Goal: Task Accomplishment & Management: Complete application form

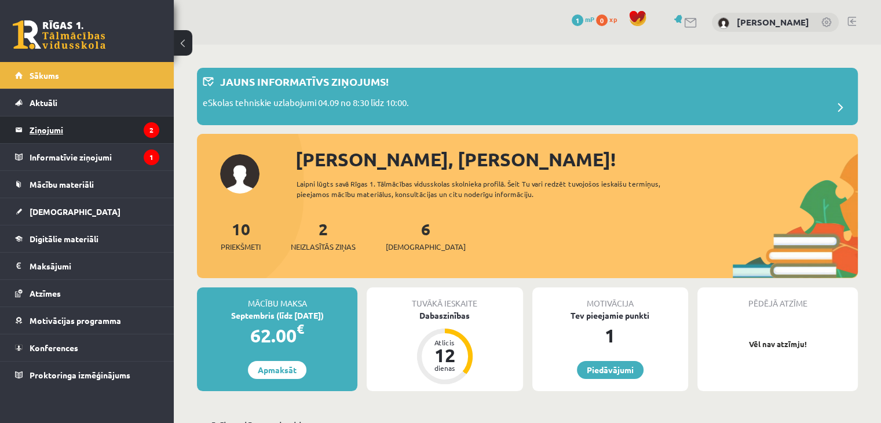
click at [93, 127] on legend "Ziņojumi 2" at bounding box center [95, 129] width 130 height 27
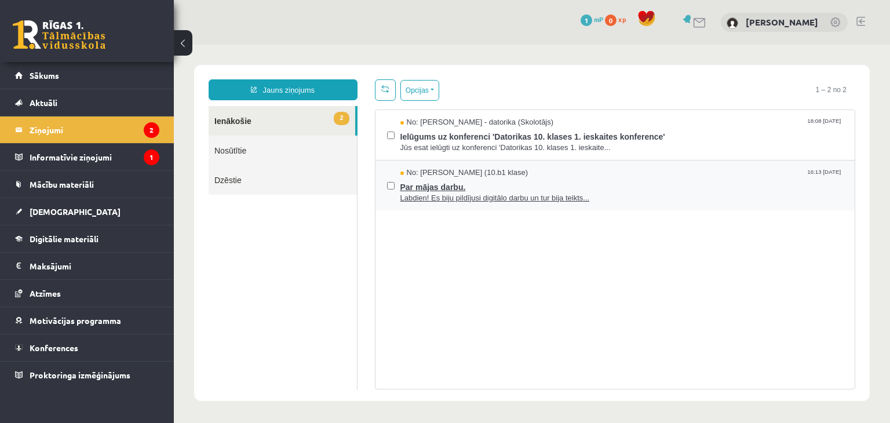
click at [517, 193] on span "Labdien! Es biju pildījusi digitālo darbu un tur bija teikts..." at bounding box center [621, 198] width 443 height 11
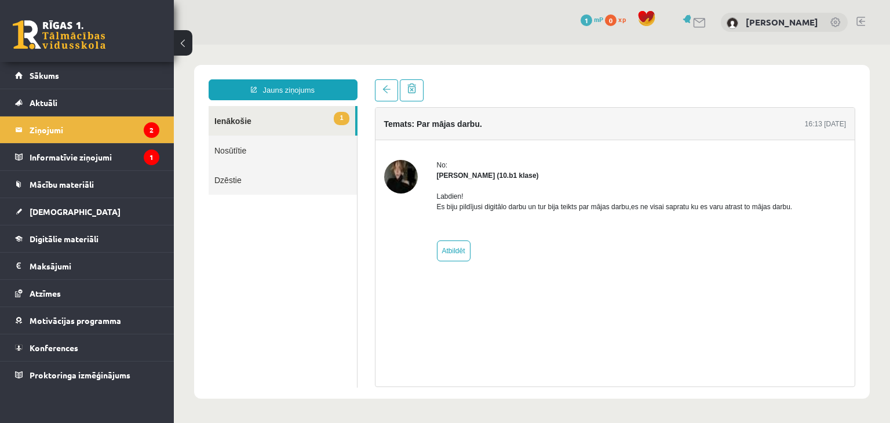
click at [394, 183] on img at bounding box center [401, 177] width 34 height 34
click at [72, 149] on legend "Informatīvie ziņojumi 1" at bounding box center [95, 157] width 130 height 27
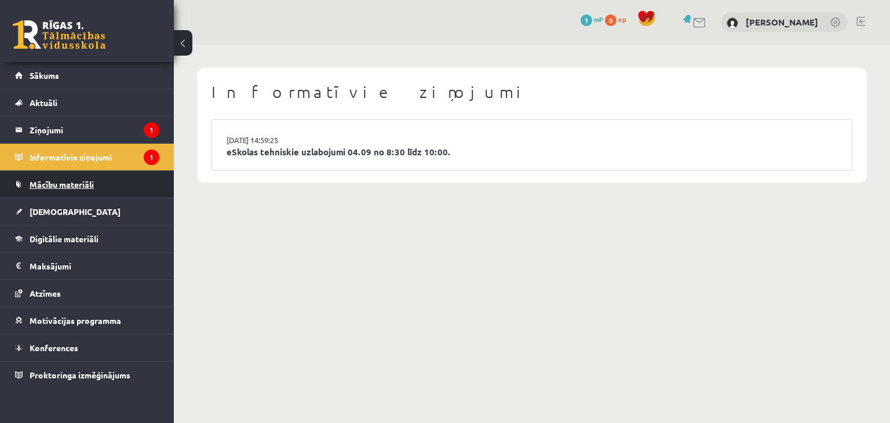
click at [68, 193] on link "Mācību materiāli" at bounding box center [87, 184] width 144 height 27
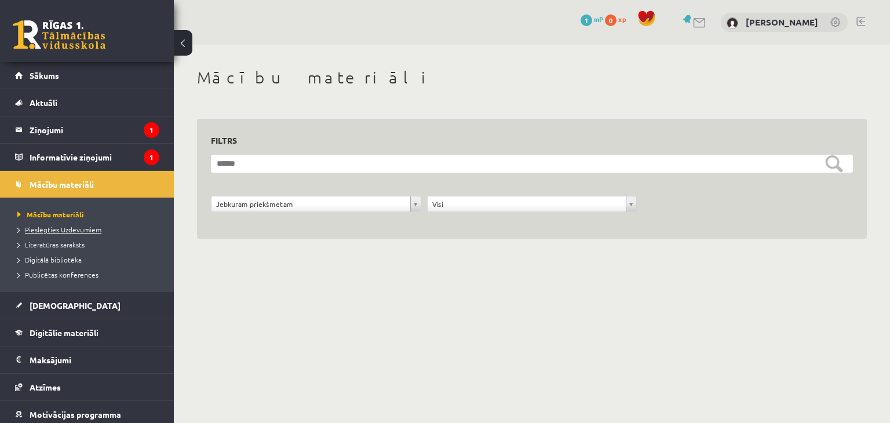
click at [79, 226] on span "Pieslēgties Uzdevumiem" at bounding box center [59, 229] width 84 height 9
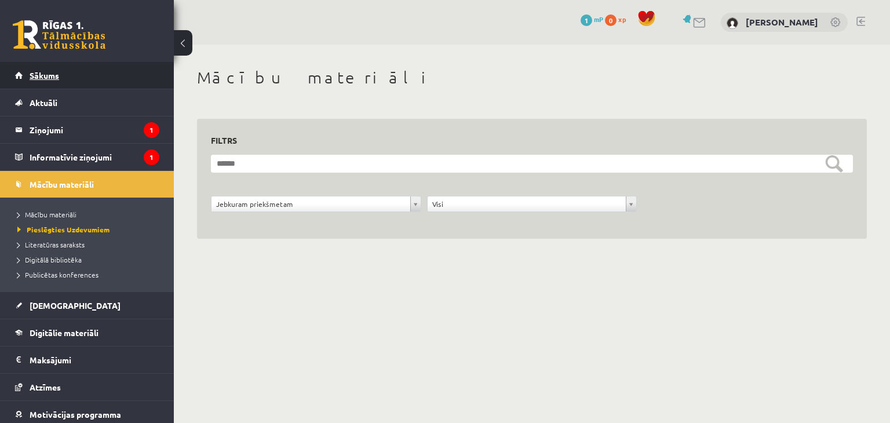
click at [118, 75] on link "Sākums" at bounding box center [87, 75] width 144 height 27
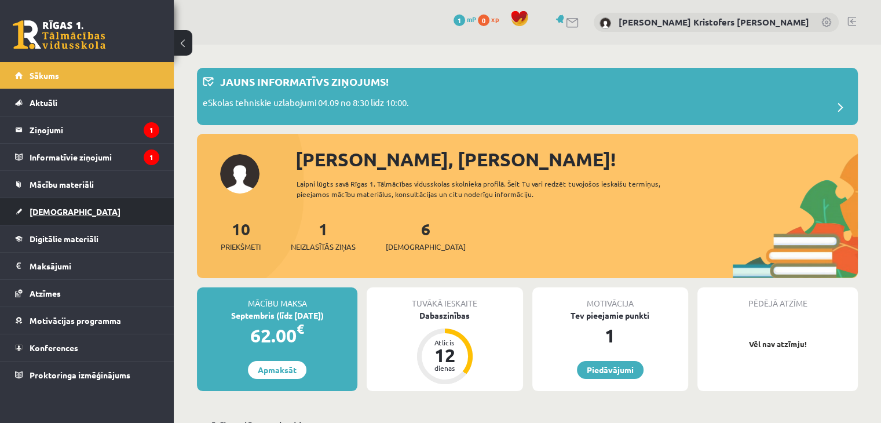
click at [53, 207] on span "[DEMOGRAPHIC_DATA]" at bounding box center [75, 211] width 91 height 10
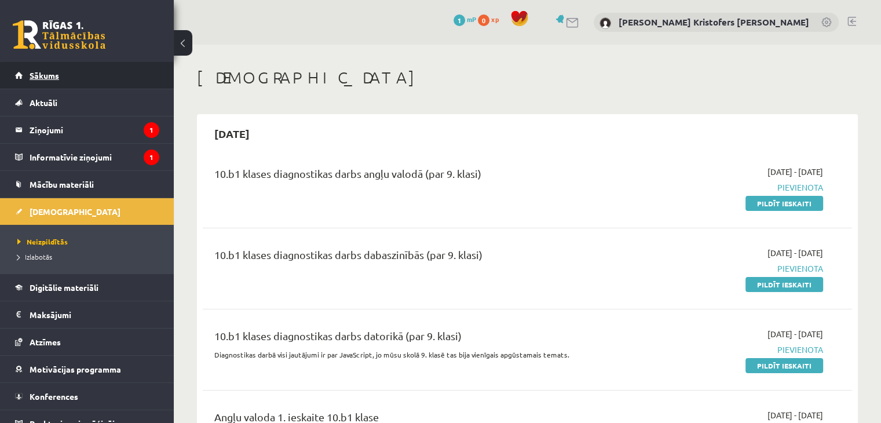
click at [125, 70] on link "Sākums" at bounding box center [87, 75] width 144 height 27
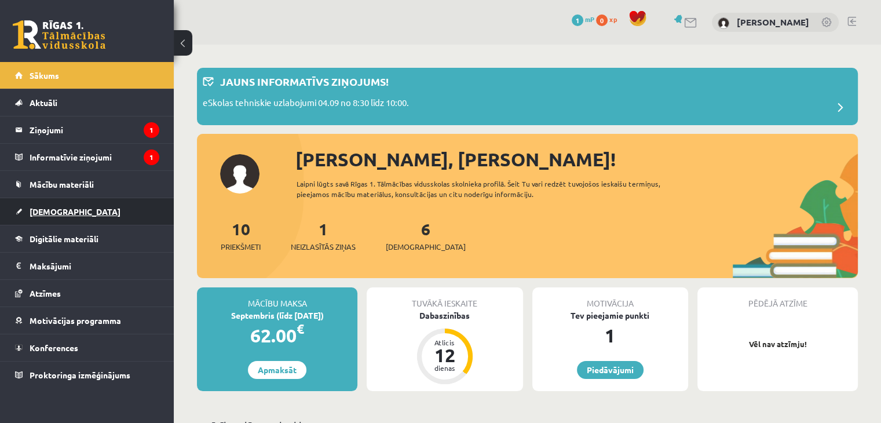
click at [90, 217] on link "[DEMOGRAPHIC_DATA]" at bounding box center [87, 211] width 144 height 27
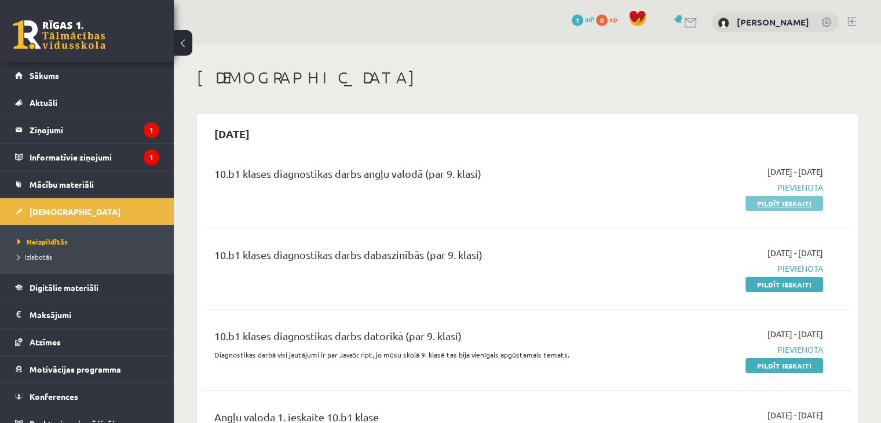
click at [787, 198] on link "Pildīt ieskaiti" at bounding box center [785, 203] width 78 height 15
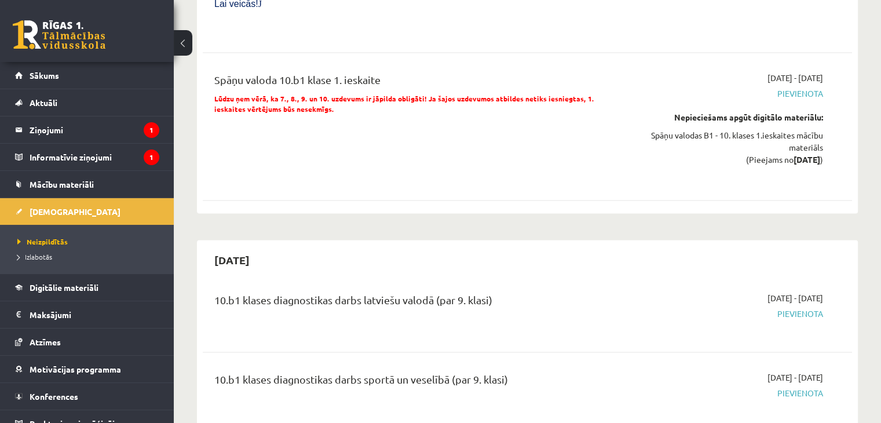
scroll to position [1849, 0]
